Goal: Check status: Check status

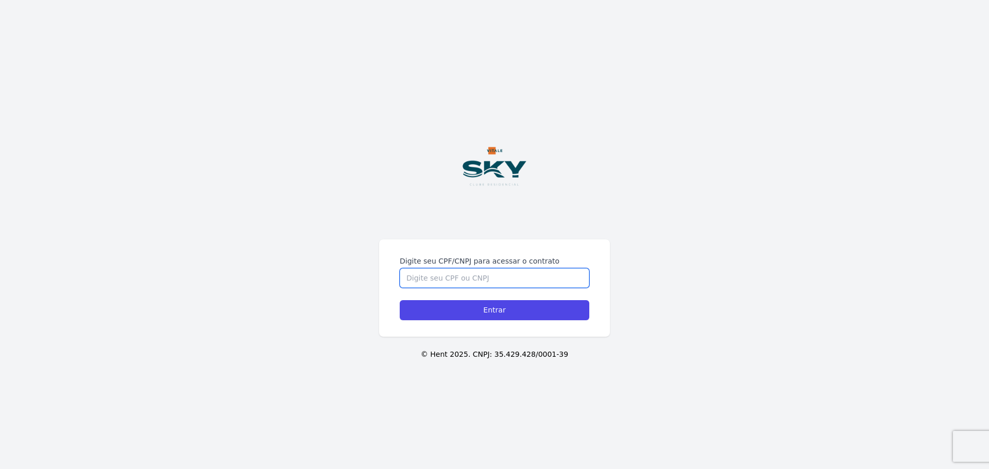
click at [496, 280] on input "Digite seu CPF/CNPJ para acessar o contrato" at bounding box center [494, 278] width 189 height 20
type input "153101625712"
click at [400, 300] on input "Entrar" at bounding box center [494, 310] width 189 height 20
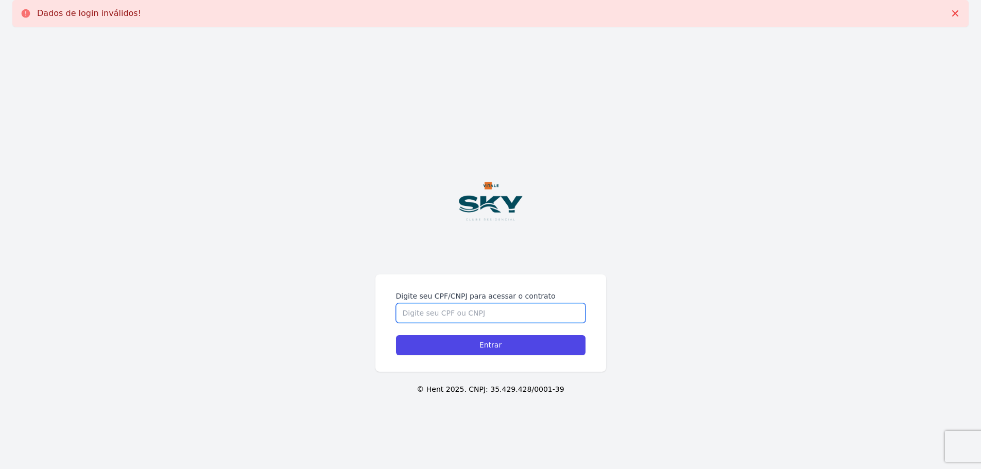
click at [491, 314] on input "Digite seu CPF/CNPJ para acessar o contrato" at bounding box center [490, 313] width 189 height 20
type input "153101625712"
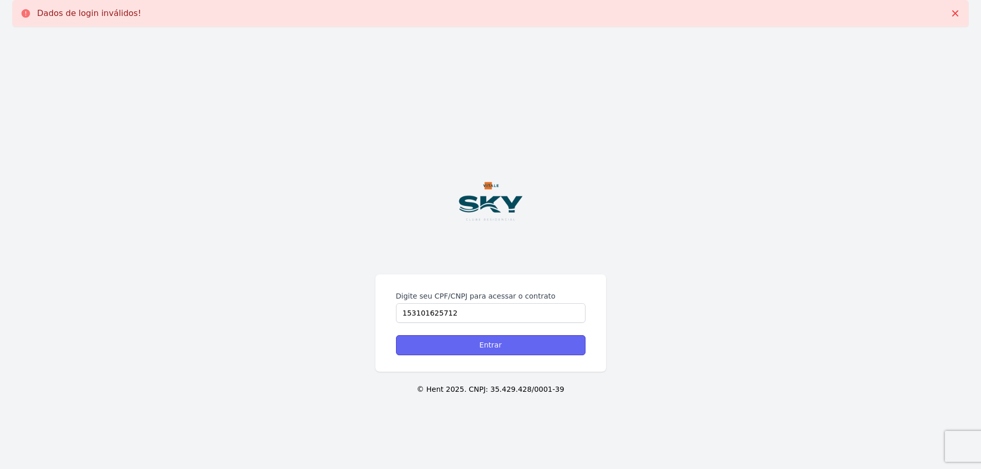
click at [491, 343] on input "Entrar" at bounding box center [490, 345] width 189 height 20
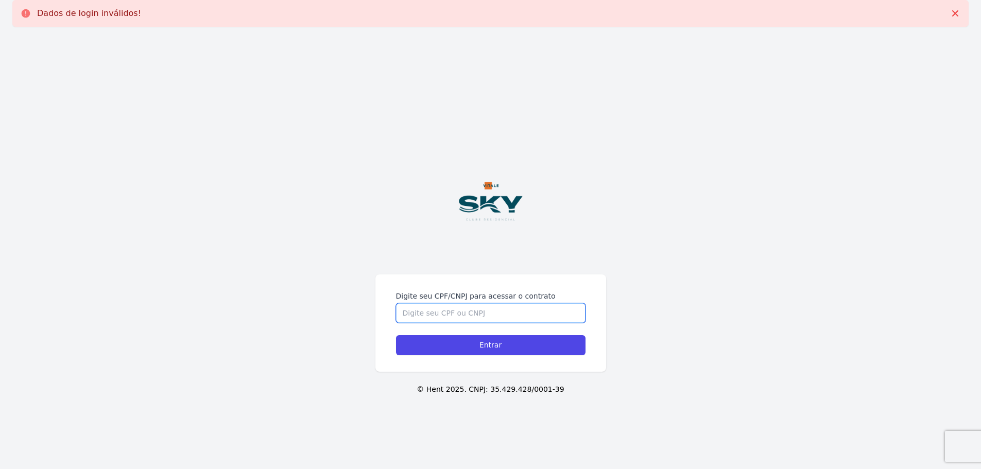
click at [497, 310] on input "Digite seu CPF/CNPJ para acessar o contrato" at bounding box center [490, 313] width 189 height 20
type input "15310625712"
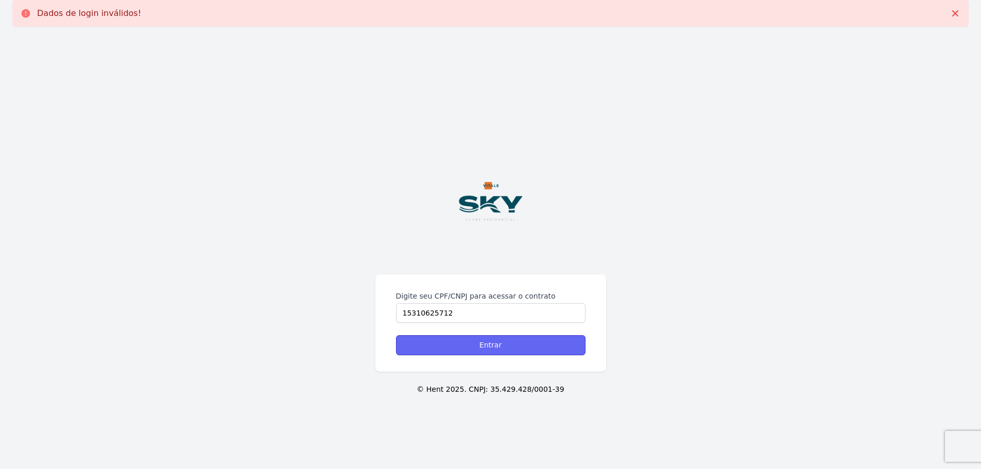
click at [526, 349] on input "Entrar" at bounding box center [490, 345] width 189 height 20
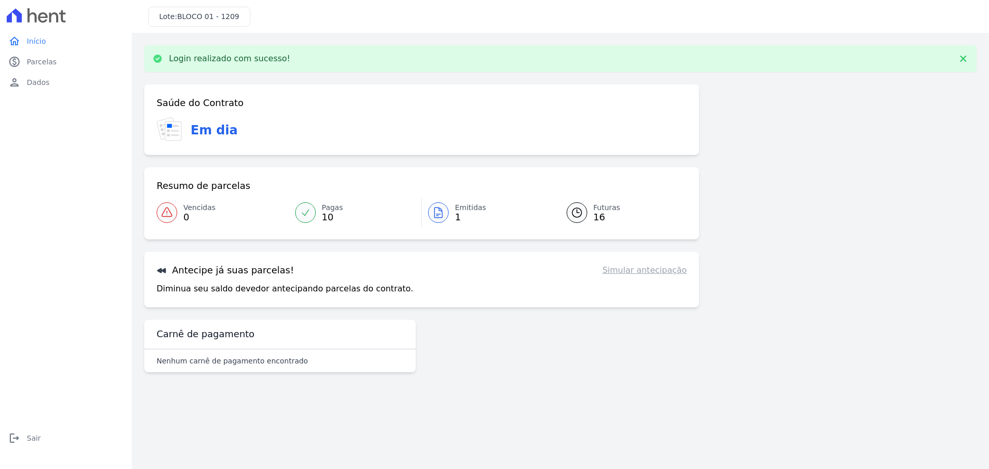
click at [639, 271] on link "Simular antecipação" at bounding box center [644, 270] width 84 height 12
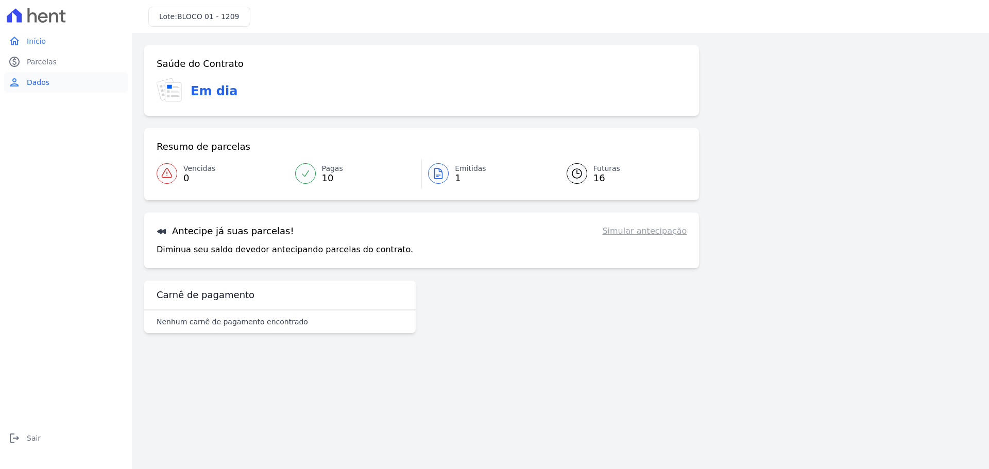
click at [38, 81] on span "Dados" at bounding box center [38, 82] width 23 height 10
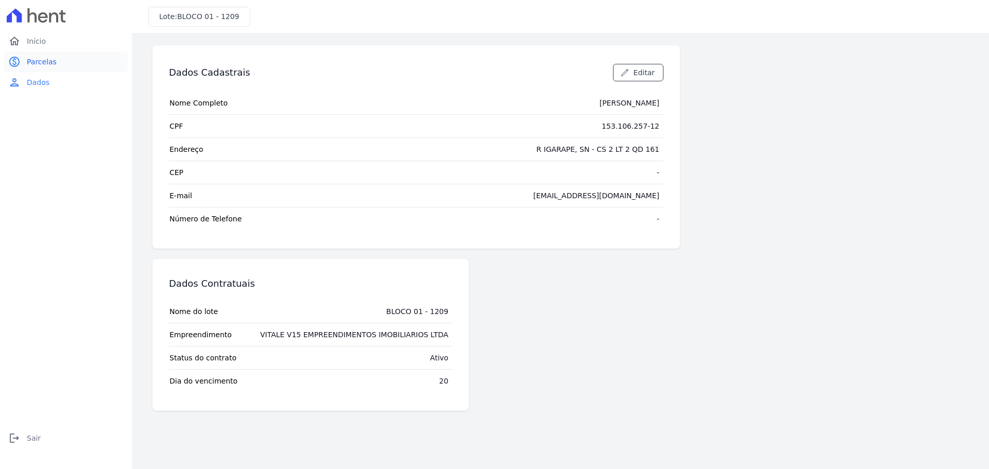
click at [25, 66] on link "paid Parcelas" at bounding box center [66, 61] width 124 height 21
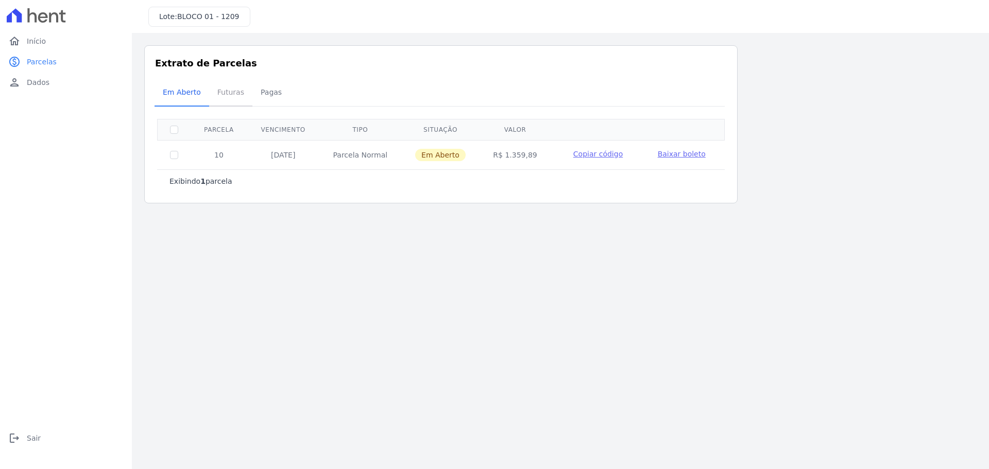
click at [223, 90] on span "Futuras" at bounding box center [230, 92] width 39 height 21
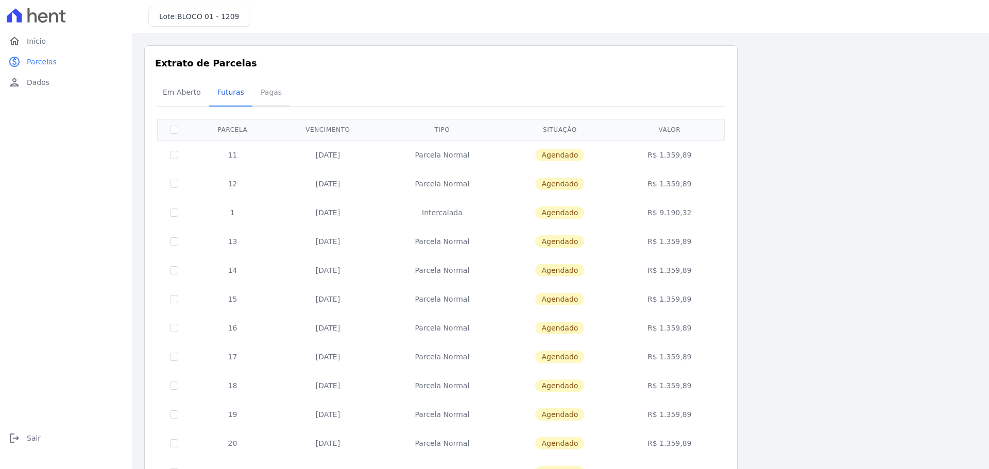
click at [266, 86] on span "Pagas" at bounding box center [270, 92] width 33 height 21
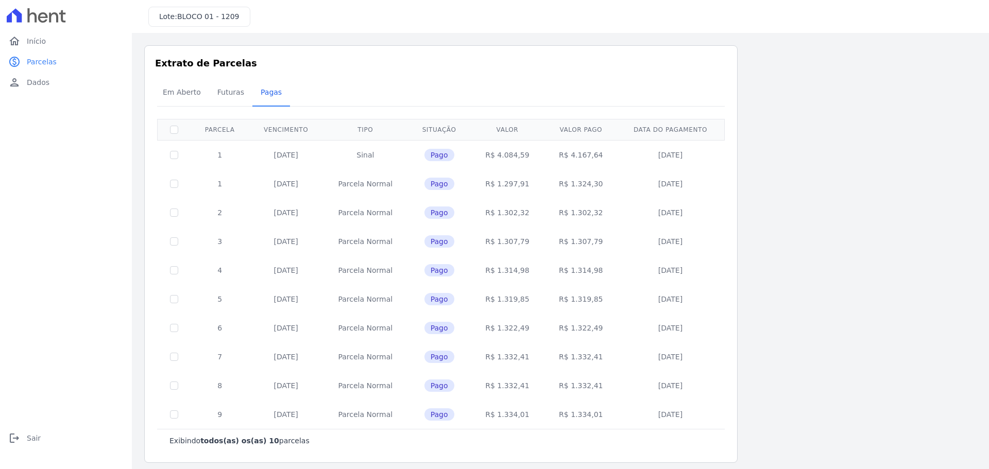
scroll to position [6, 0]
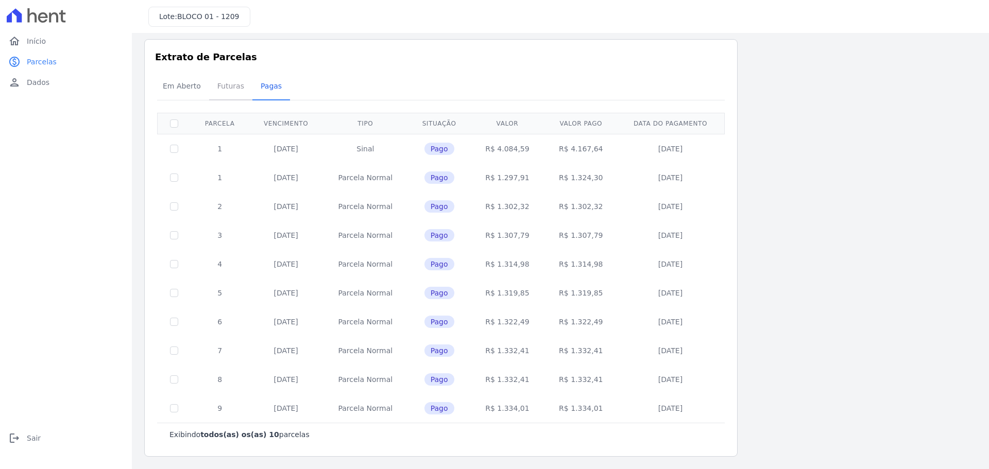
click at [231, 84] on span "Futuras" at bounding box center [230, 86] width 39 height 21
